Goal: Use online tool/utility: Utilize a website feature to perform a specific function

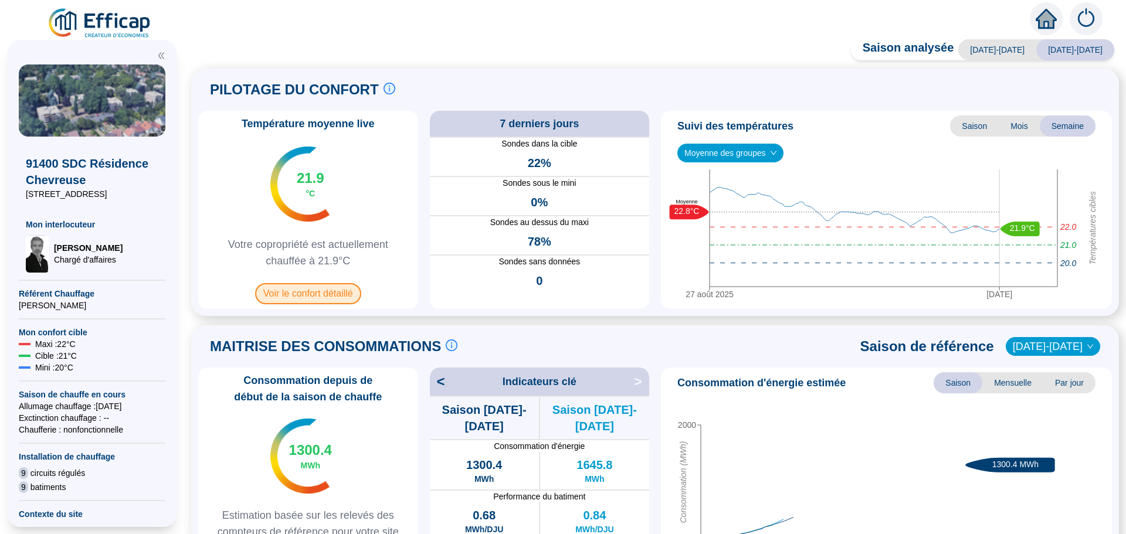
click at [316, 297] on span "Voir le confort détaillé" at bounding box center [308, 293] width 106 height 21
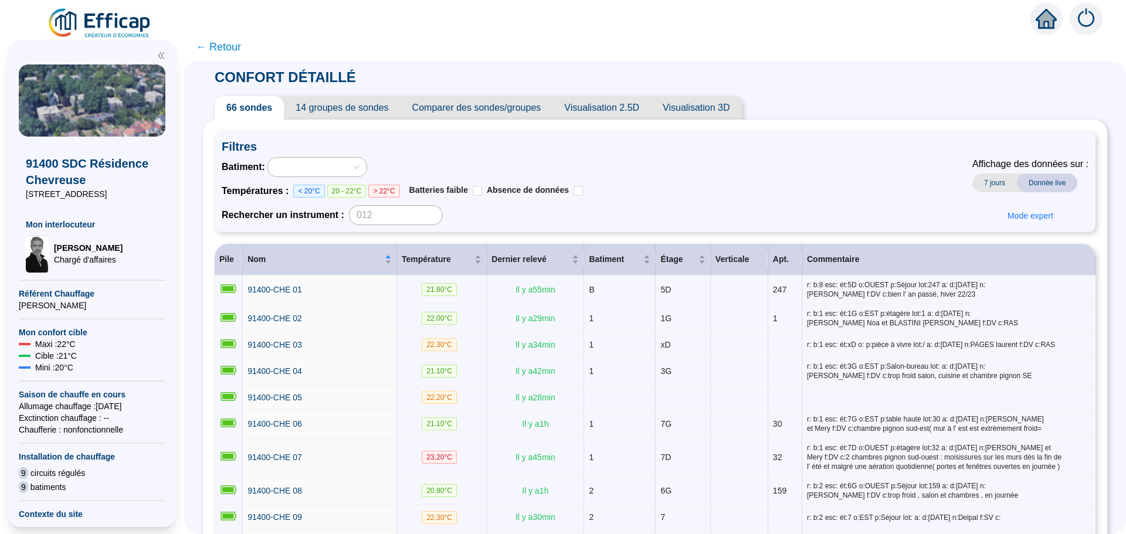
click at [511, 114] on span "Comparer des sondes/groupes" at bounding box center [477, 107] width 152 height 23
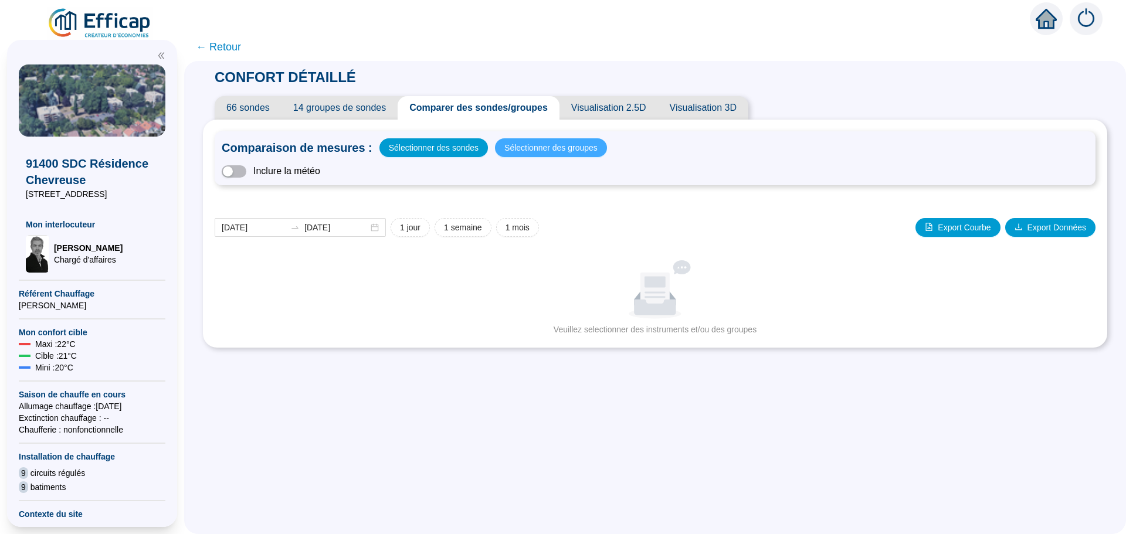
click at [545, 151] on span "Sélectionner des groupes" at bounding box center [550, 148] width 93 height 16
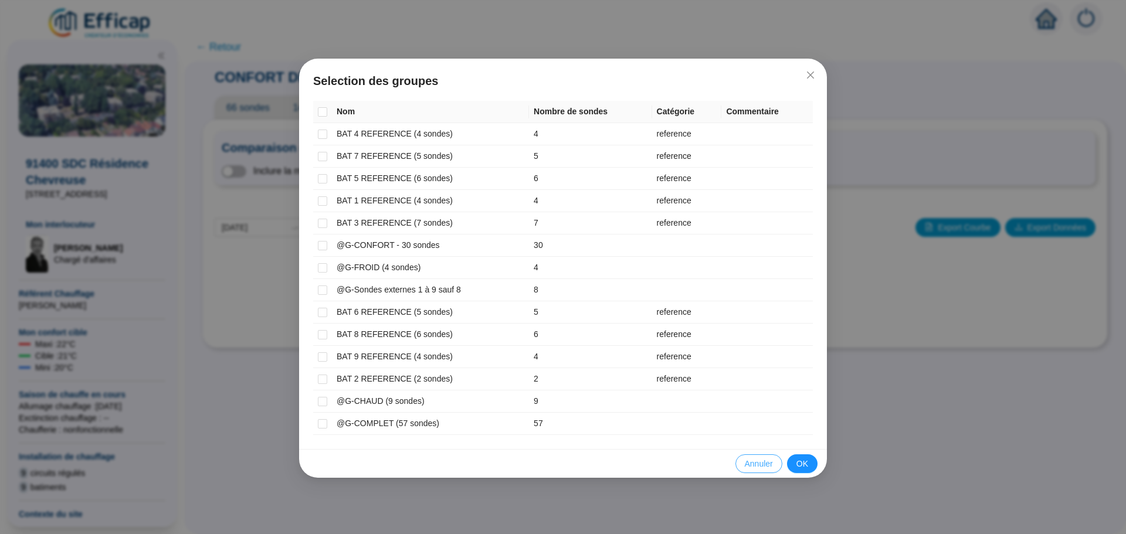
click at [757, 463] on span "Annuler" at bounding box center [759, 464] width 28 height 12
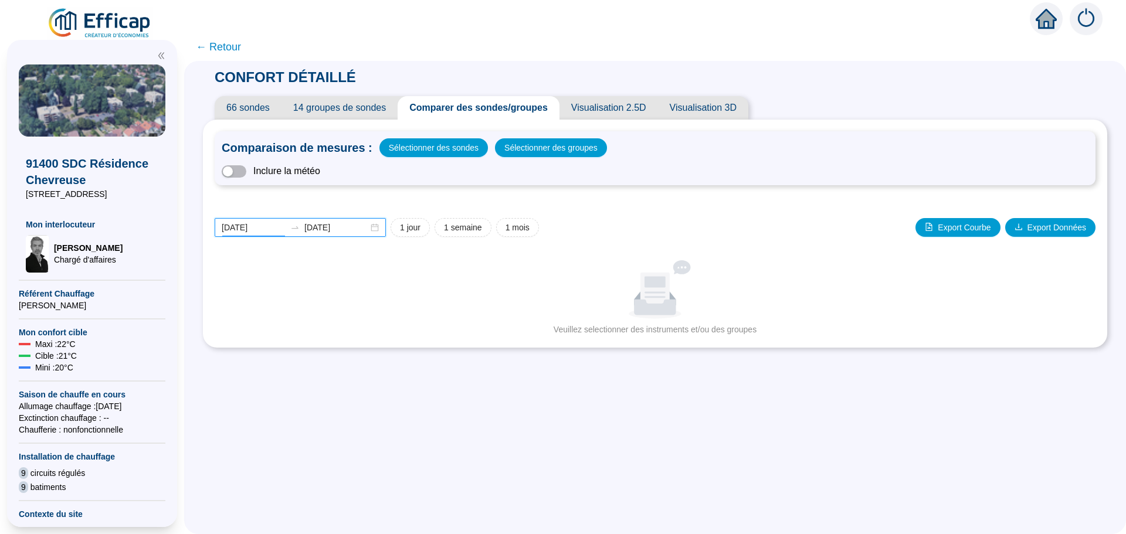
click at [270, 227] on input "[DATE]" at bounding box center [254, 228] width 64 height 12
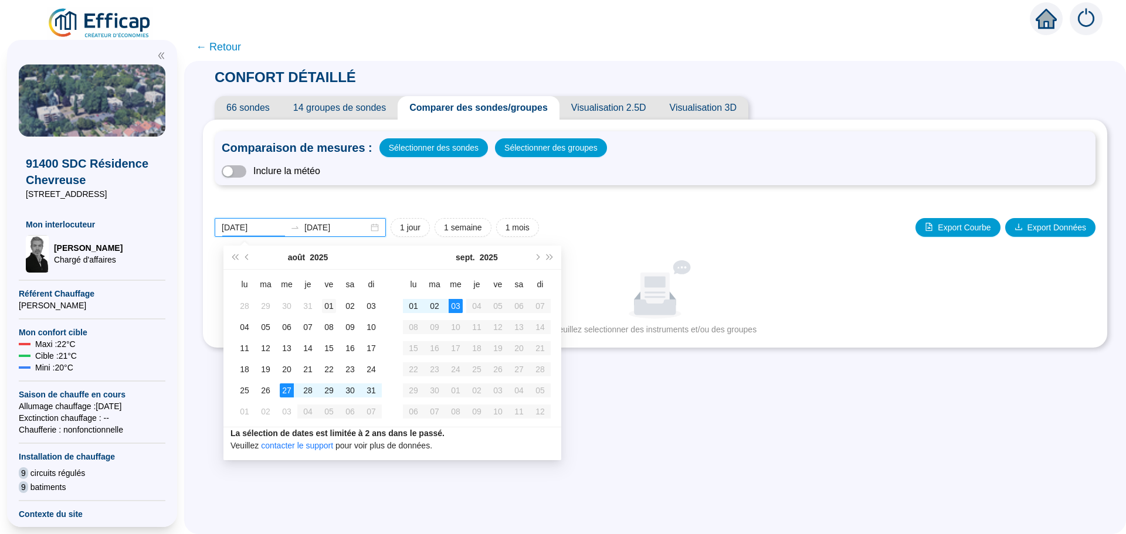
type input "[DATE]"
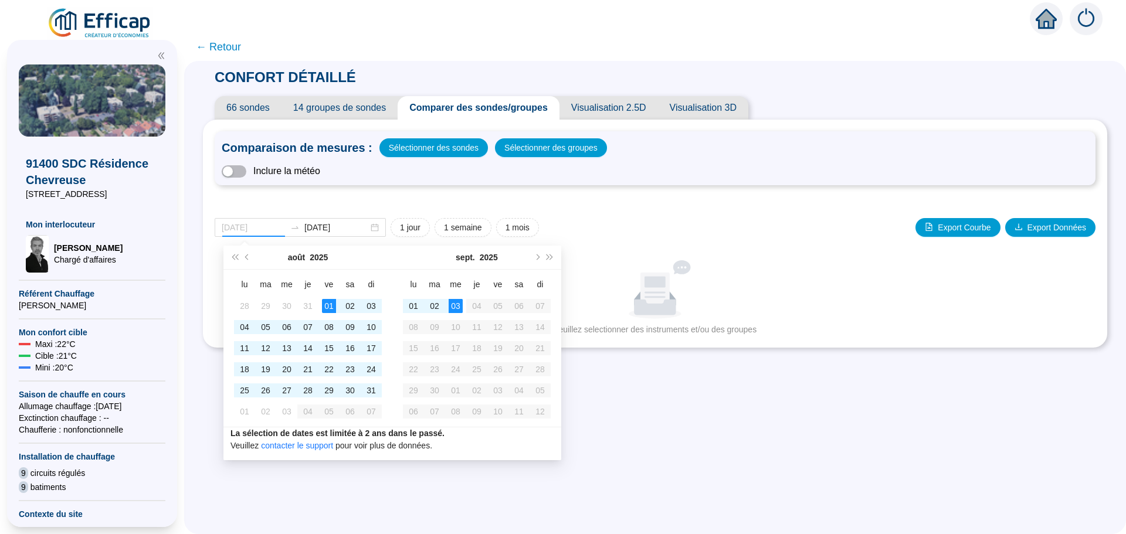
click at [332, 311] on div "01" at bounding box center [329, 306] width 14 height 14
type input "[DATE]"
click at [369, 395] on div "31" at bounding box center [371, 390] width 14 height 14
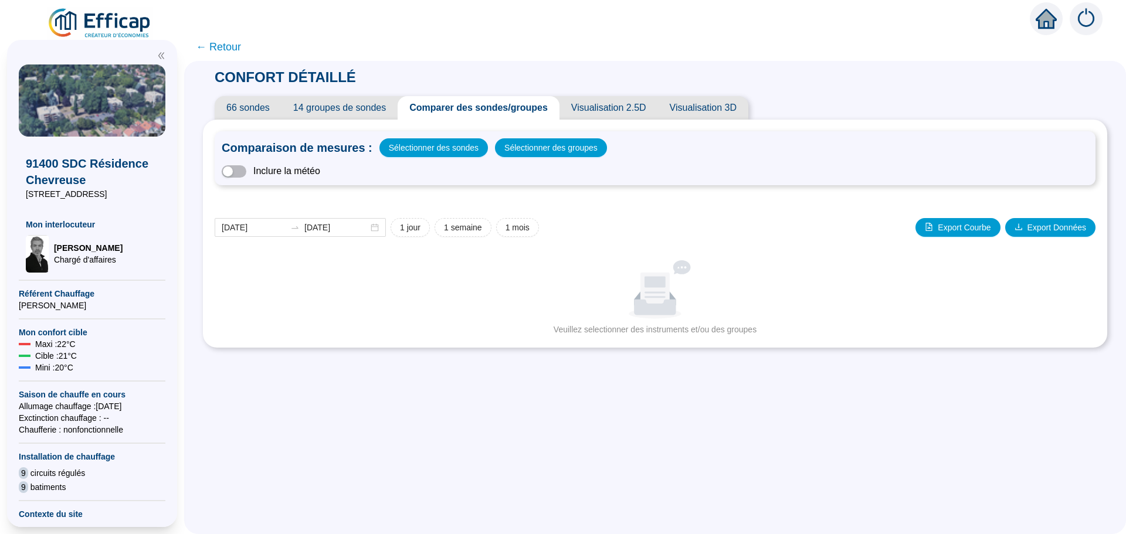
click at [530, 151] on span "Sélectionner des groupes" at bounding box center [550, 148] width 93 height 16
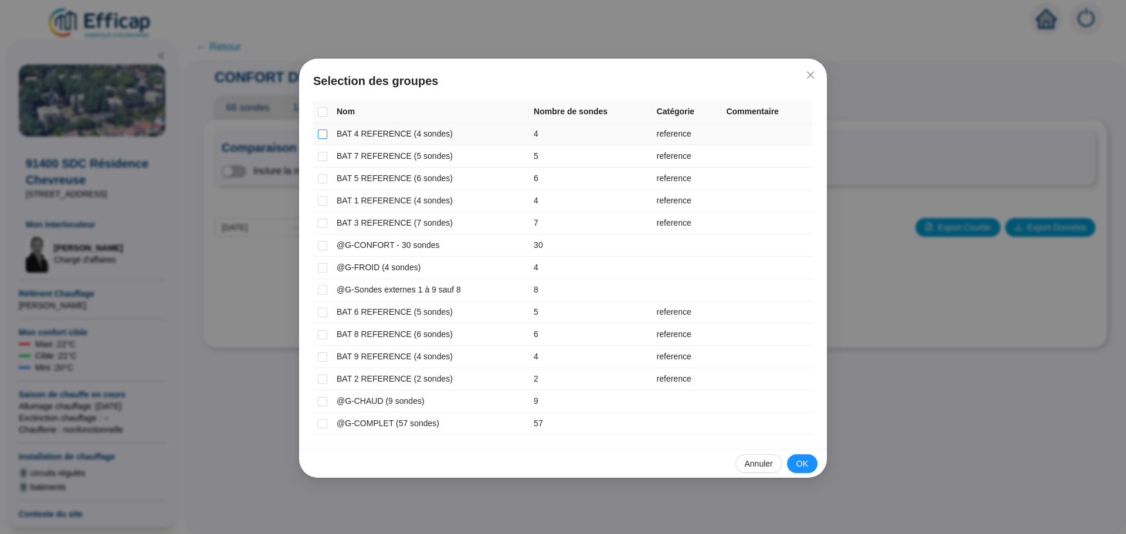
click at [325, 137] on input "checkbox" at bounding box center [322, 134] width 9 height 9
checkbox input "true"
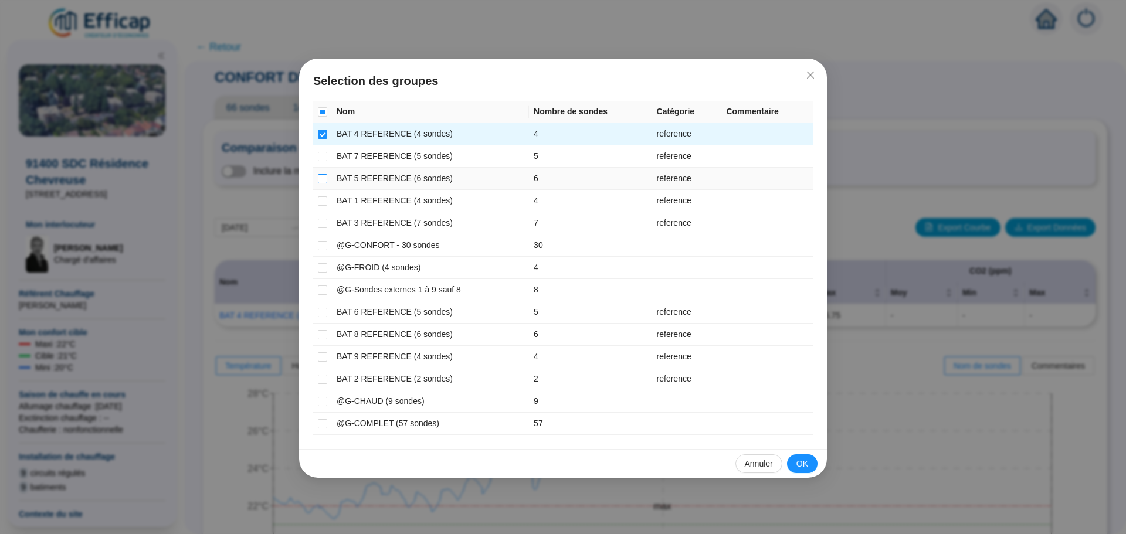
click at [321, 174] on input "checkbox" at bounding box center [322, 178] width 9 height 9
checkbox input "true"
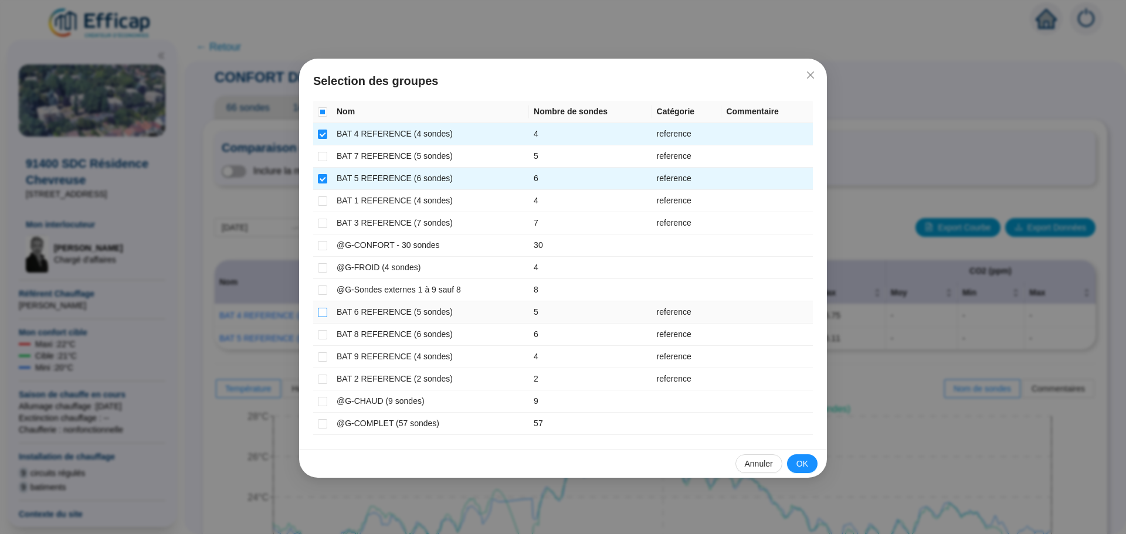
click at [323, 310] on input "checkbox" at bounding box center [322, 312] width 9 height 9
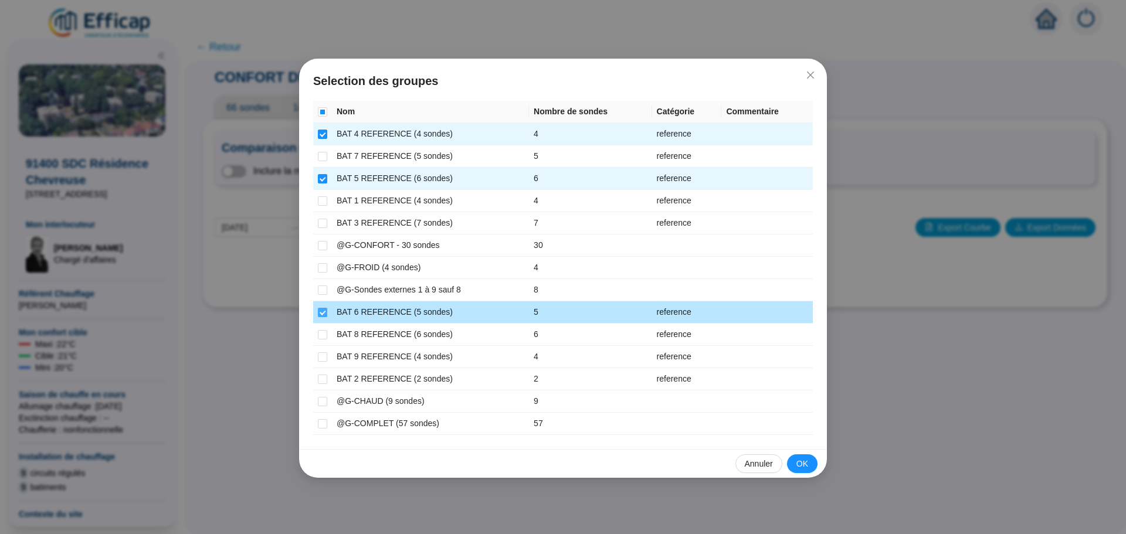
click at [323, 310] on input "checkbox" at bounding box center [322, 312] width 9 height 9
checkbox input "false"
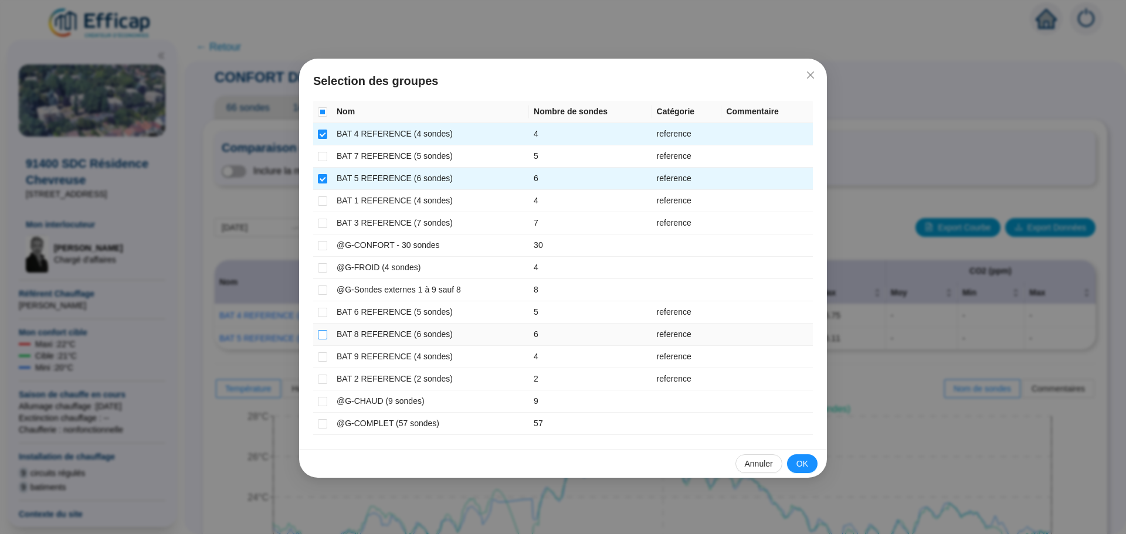
click at [325, 335] on input "checkbox" at bounding box center [322, 334] width 9 height 9
checkbox input "true"
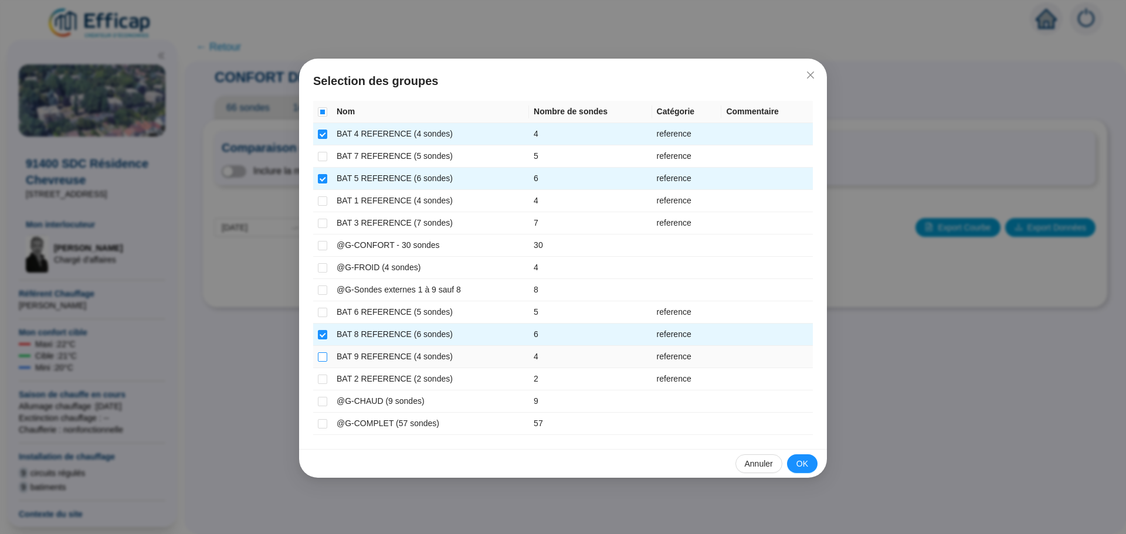
click at [320, 358] on input "checkbox" at bounding box center [322, 356] width 9 height 9
checkbox input "true"
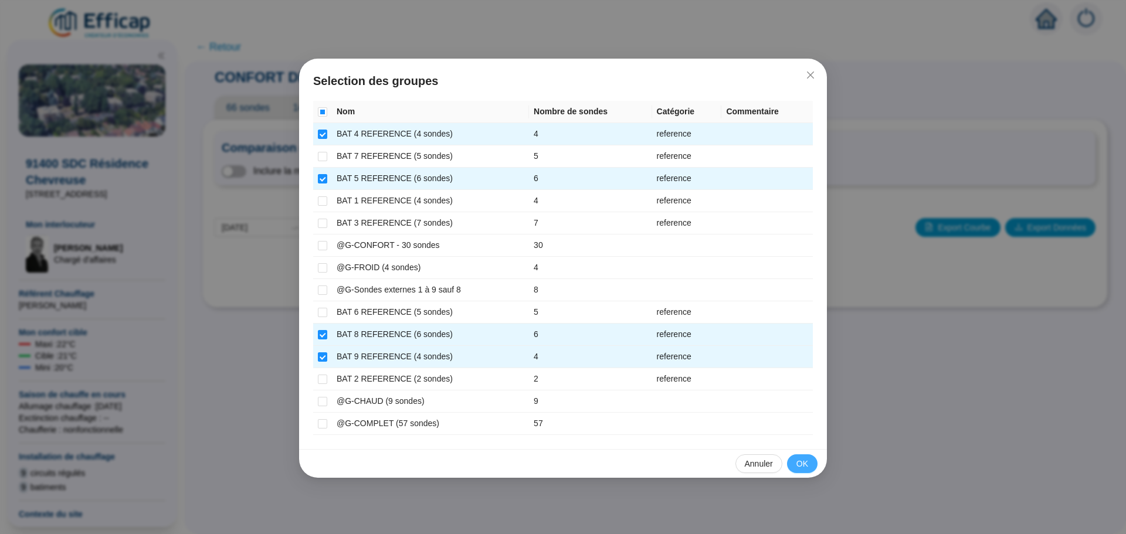
click at [799, 464] on span "OK" at bounding box center [802, 464] width 12 height 12
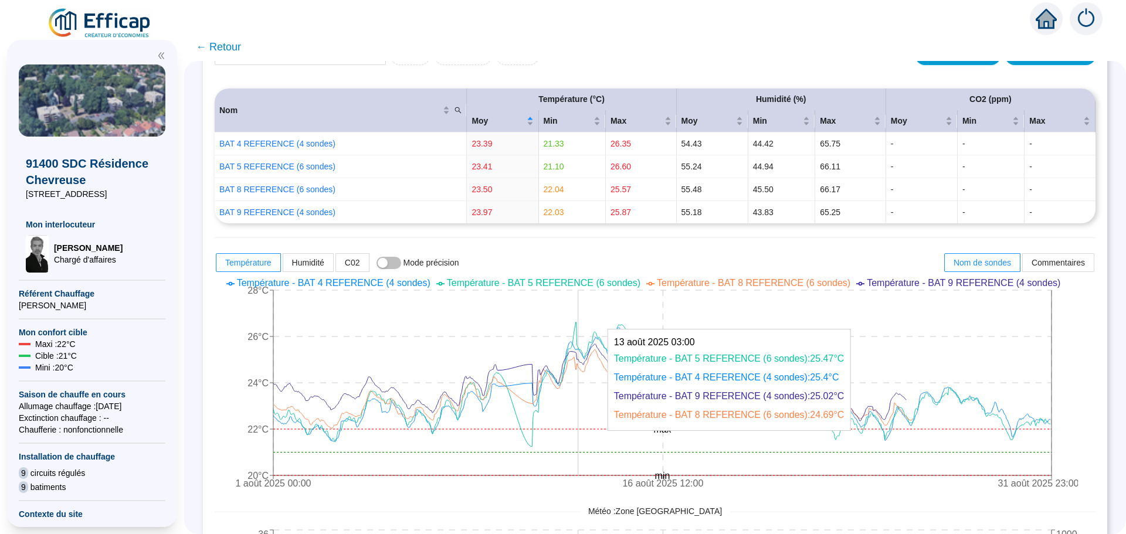
scroll to position [176, 0]
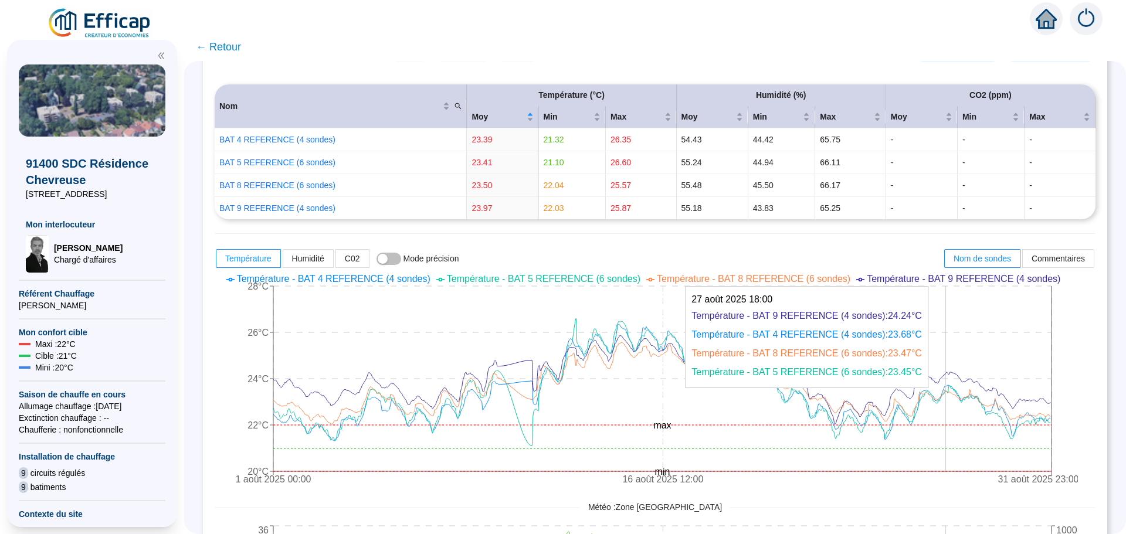
click at [954, 393] on icon "1 août 2025 00:00 16 août 2025 12:00 31 août 2025 23:00 20°C 22°C 24°C 26°C 28°…" at bounding box center [646, 380] width 863 height 223
